Goal: Transaction & Acquisition: Subscribe to service/newsletter

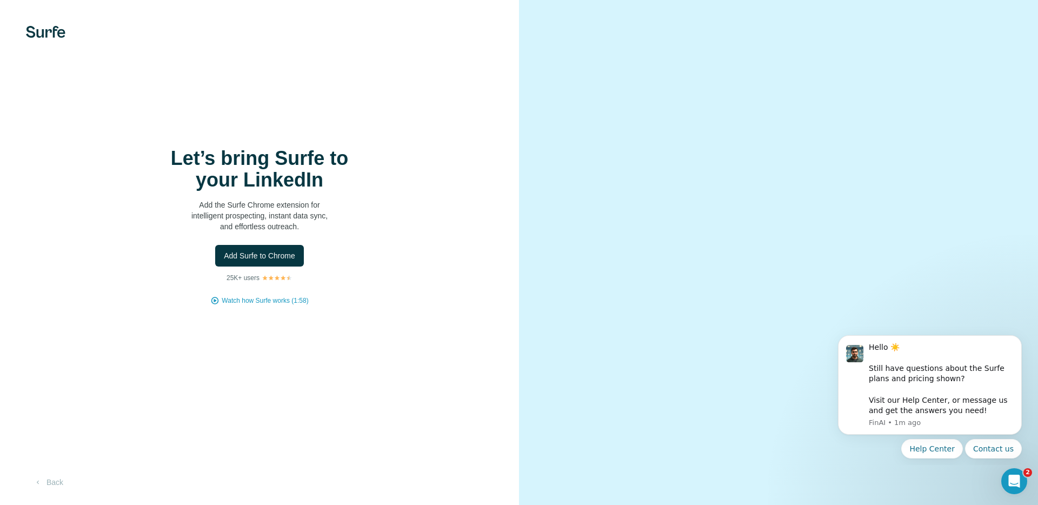
click at [272, 255] on span "Add Surfe to Chrome" at bounding box center [259, 255] width 71 height 11
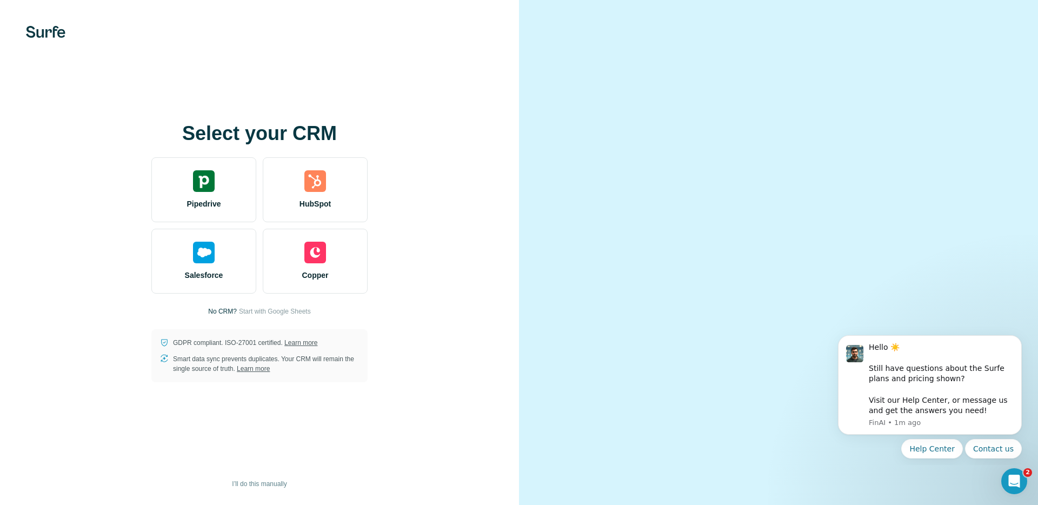
click at [412, 172] on div "Select your CRM Pipedrive HubSpot Salesforce Copper No CRM? Start with Google S…" at bounding box center [260, 252] width 476 height 259
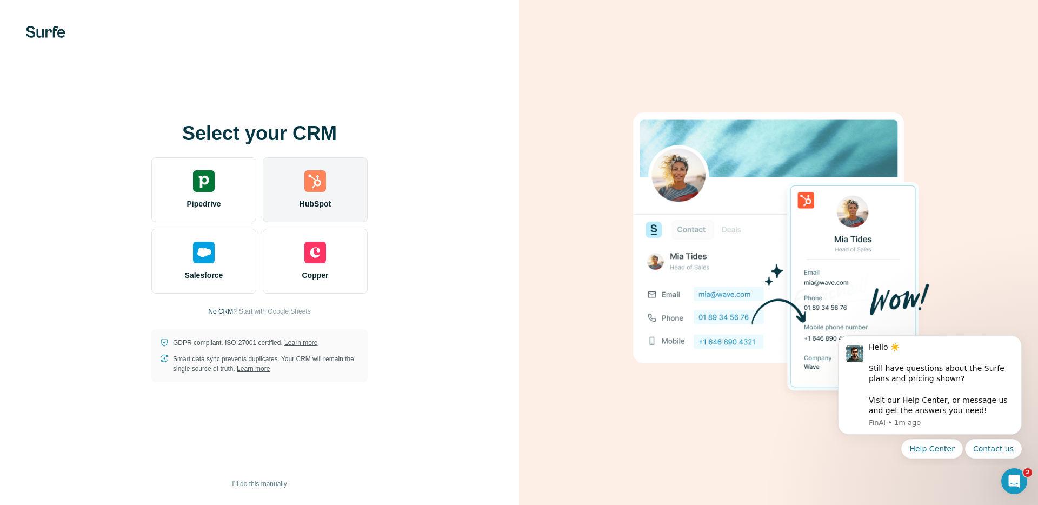
click at [299, 198] on span "HubSpot" at bounding box center [314, 203] width 31 height 11
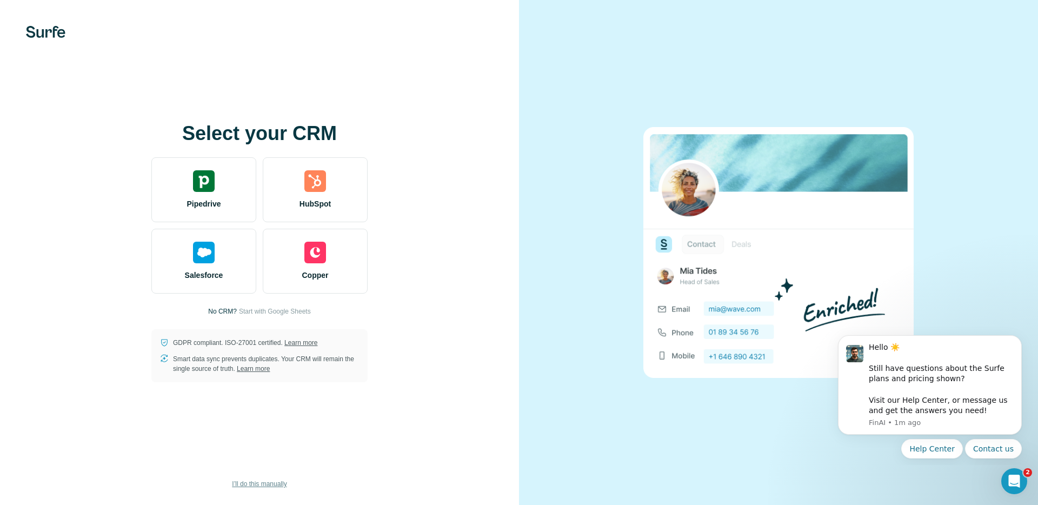
click at [252, 483] on span "I’ll do this manually" at bounding box center [259, 484] width 55 height 10
